Goal: Task Accomplishment & Management: Use online tool/utility

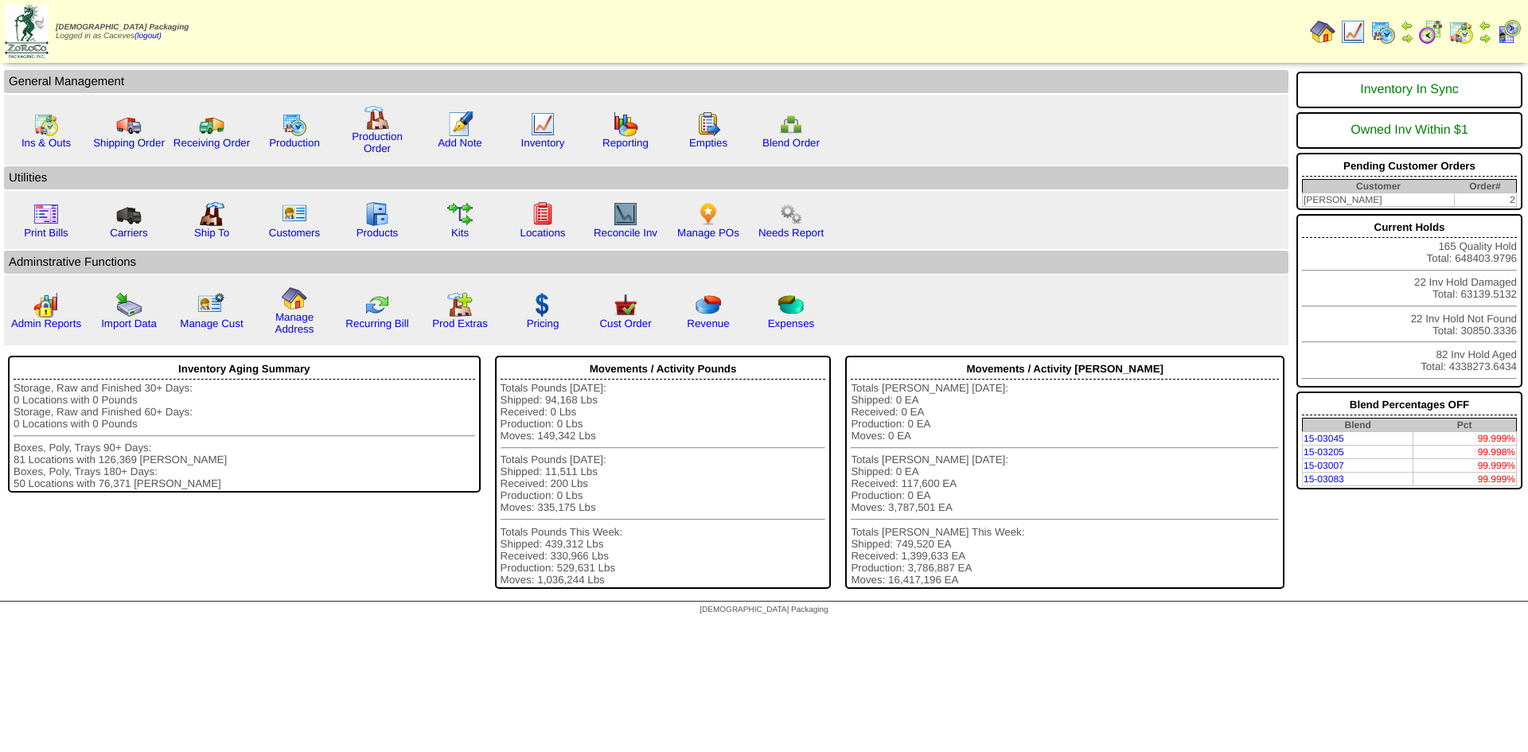
click at [1392, 38] on img at bounding box center [1382, 31] width 25 height 25
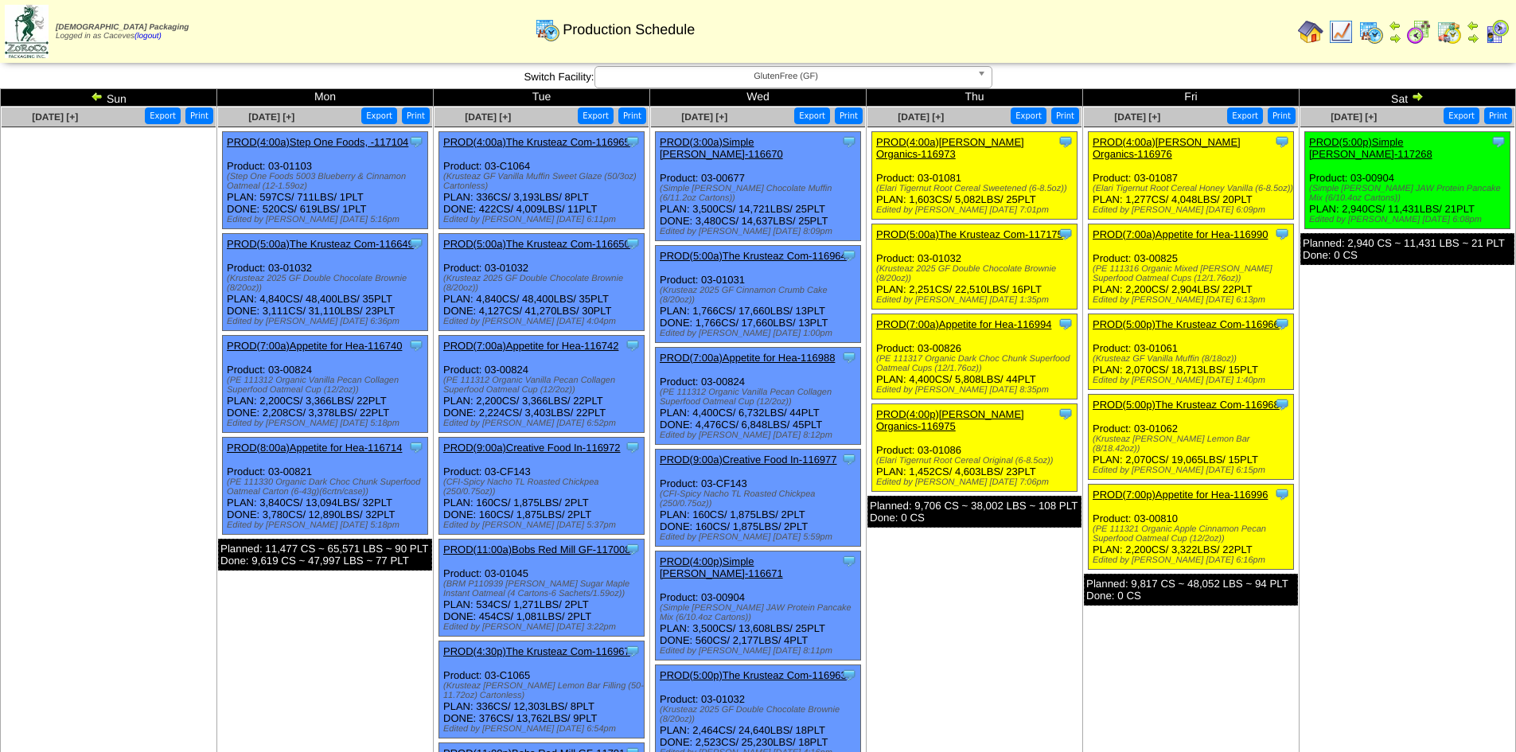
click at [1016, 408] on link "PROD(4:00p)[PERSON_NAME] Organics-116975" at bounding box center [950, 420] width 148 height 24
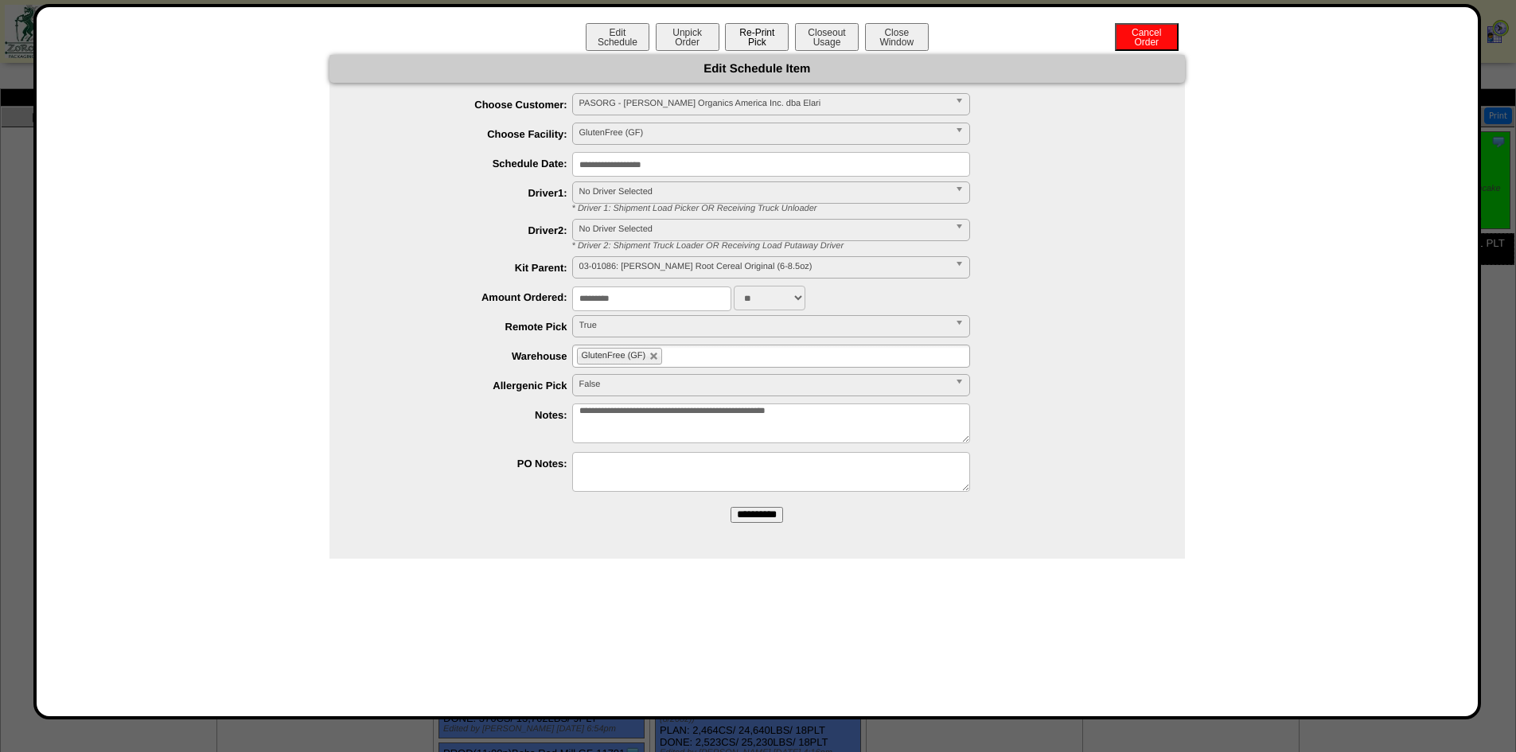
click at [750, 37] on button "Re-Print Pick" at bounding box center [757, 37] width 64 height 28
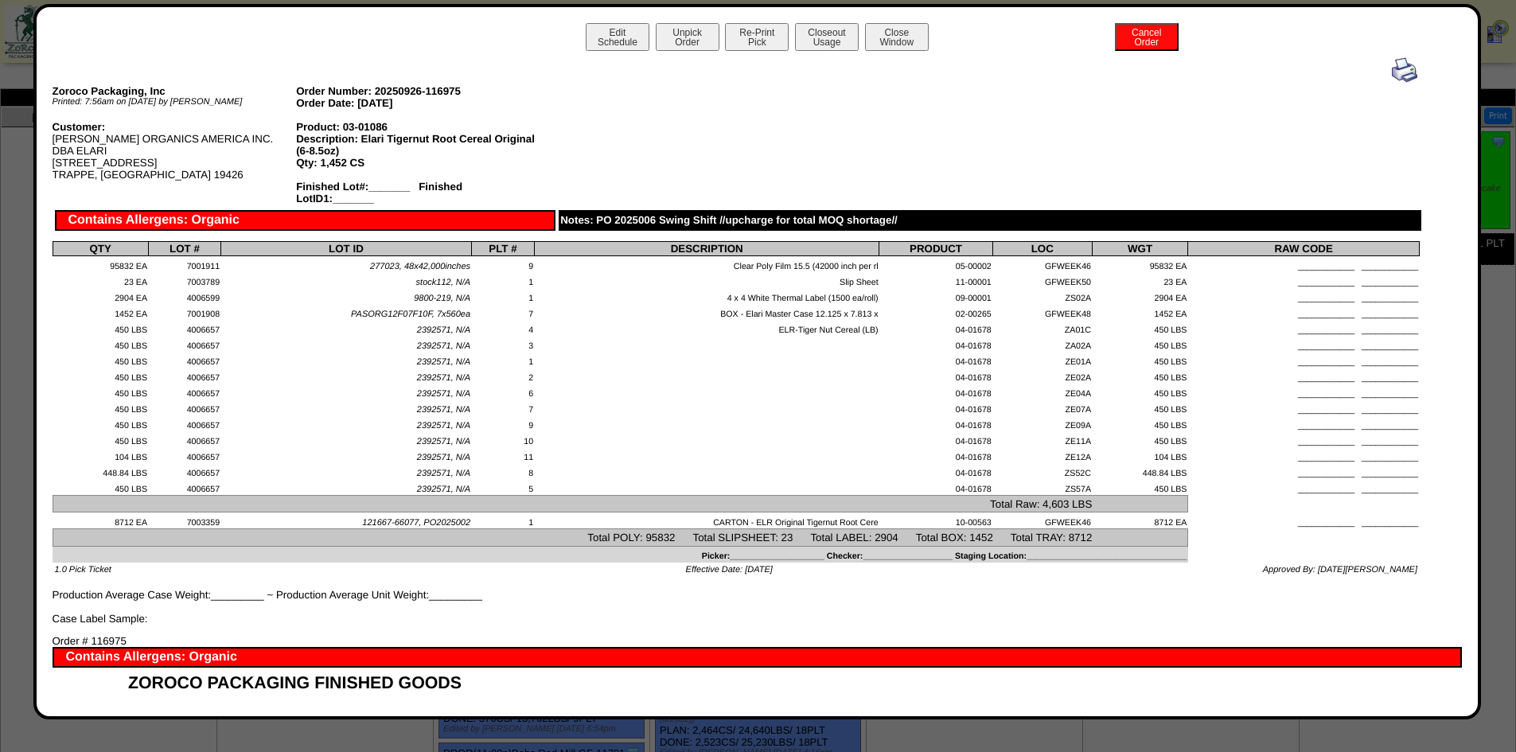
click at [1391, 70] on img at bounding box center [1403, 69] width 25 height 25
